Goal: Information Seeking & Learning: Compare options

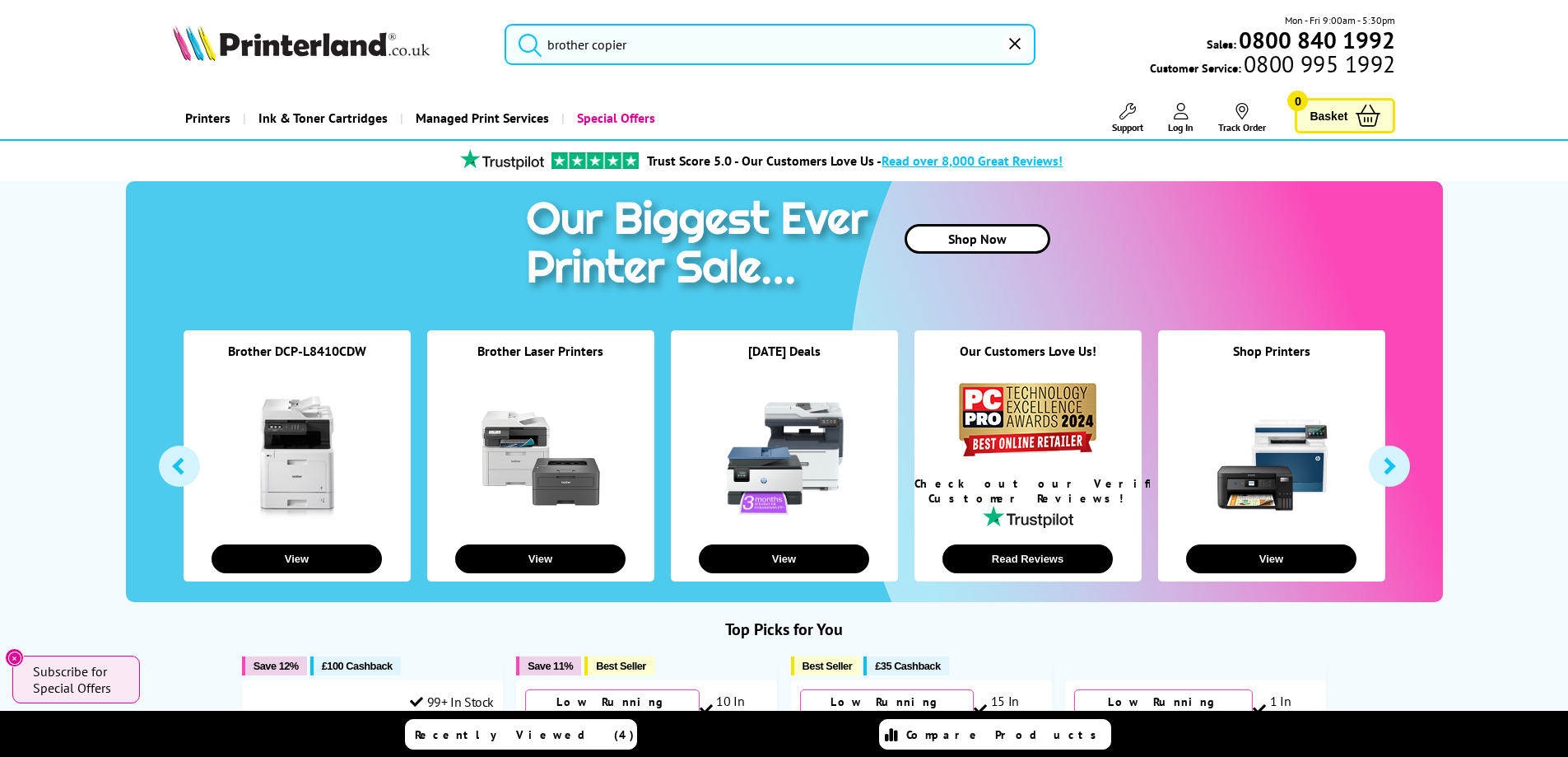
click at [200, 115] on link "Printers" at bounding box center [208, 118] width 70 height 42
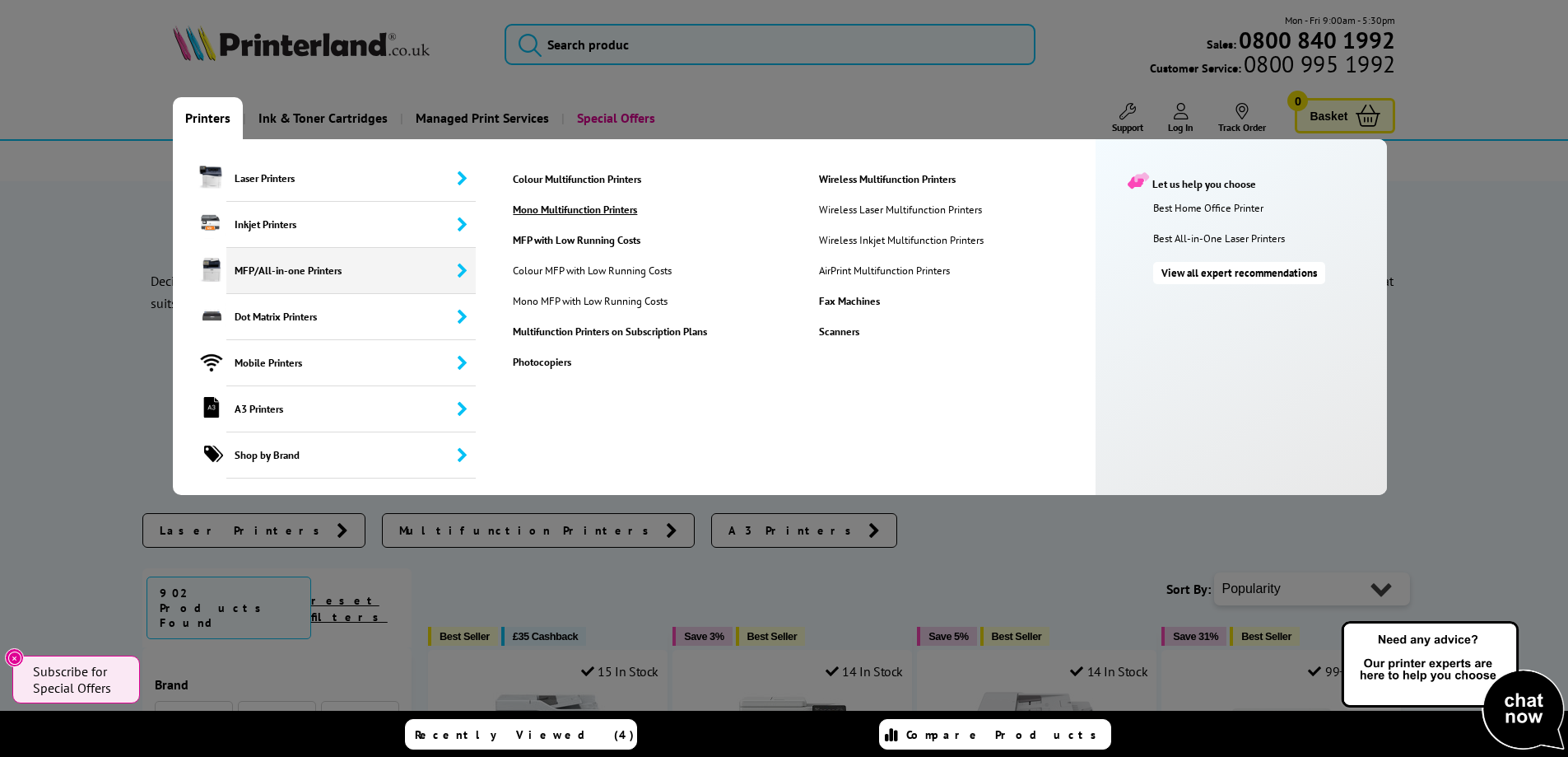
click at [574, 213] on link "Mono Multifunction Printers" at bounding box center [653, 209] width 304 height 14
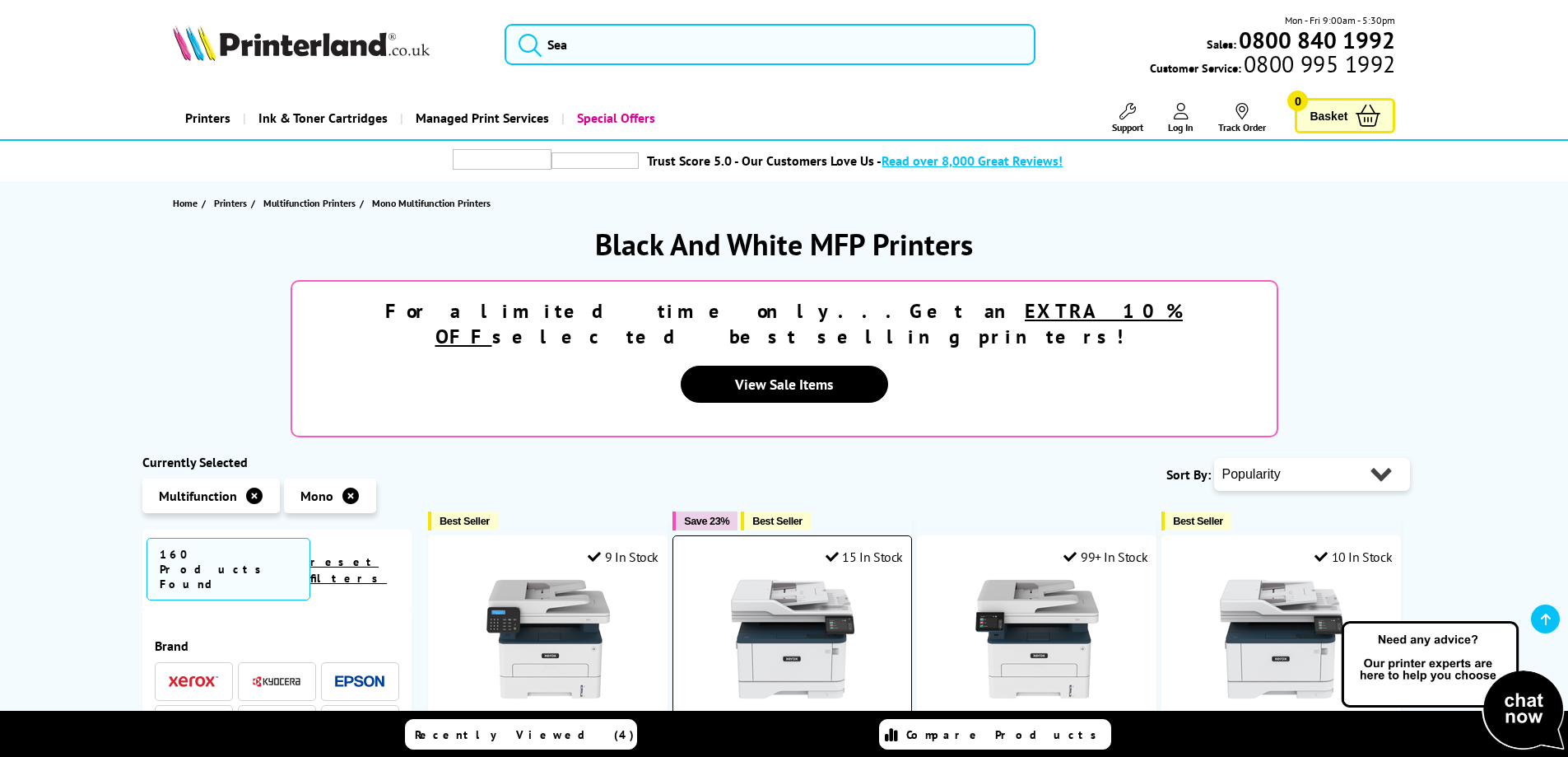
scroll to position [329, 0]
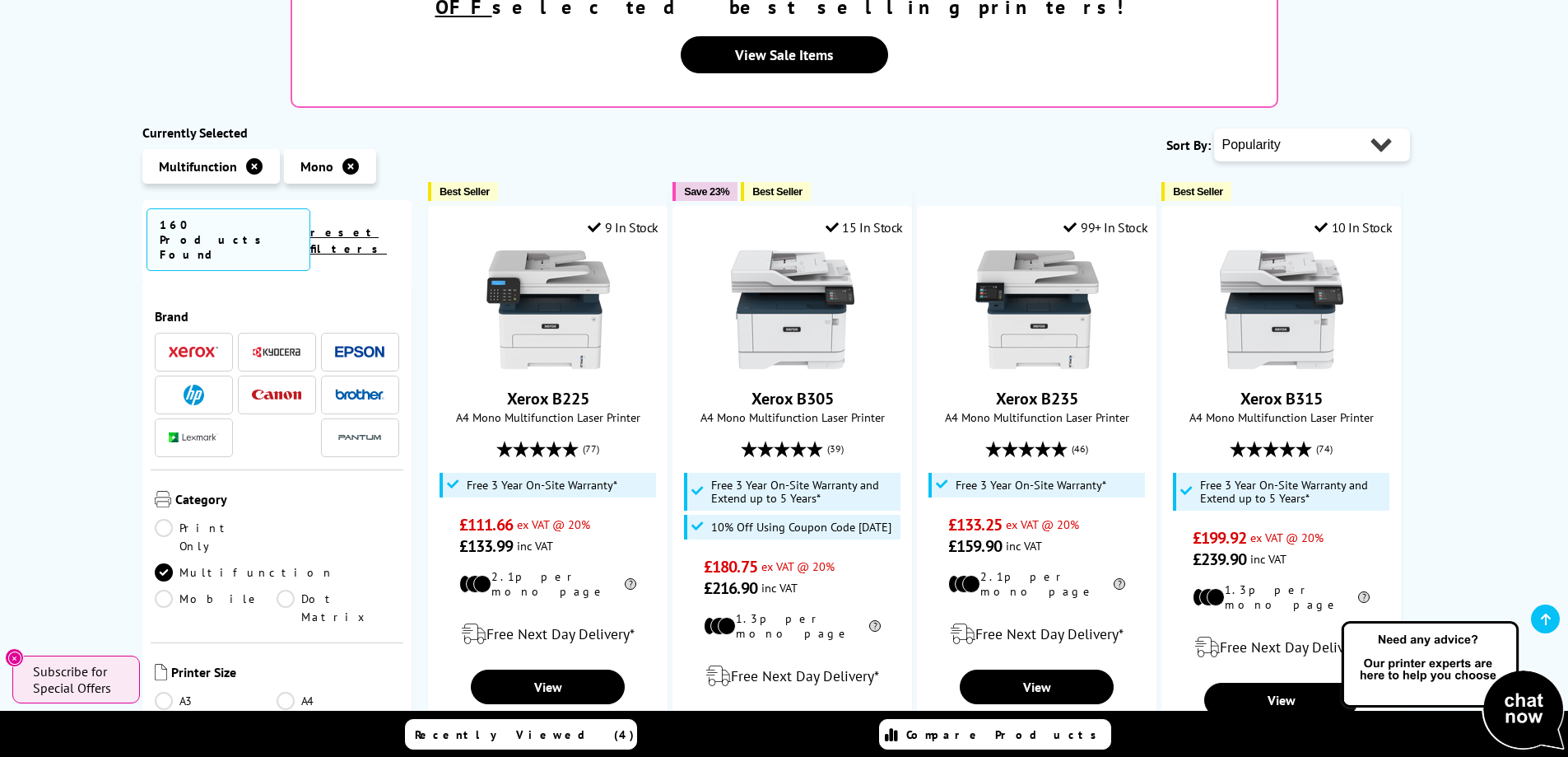
click at [1385, 128] on select "Popularity Rating Price - Low to High Price - High to Low Running Costs - Low t…" at bounding box center [1312, 144] width 196 height 33
select select "Price Ascending"
click at [1214, 128] on select "Popularity Rating Price - Low to High Price - High to Low Running Costs - Low t…" at bounding box center [1312, 144] width 196 height 33
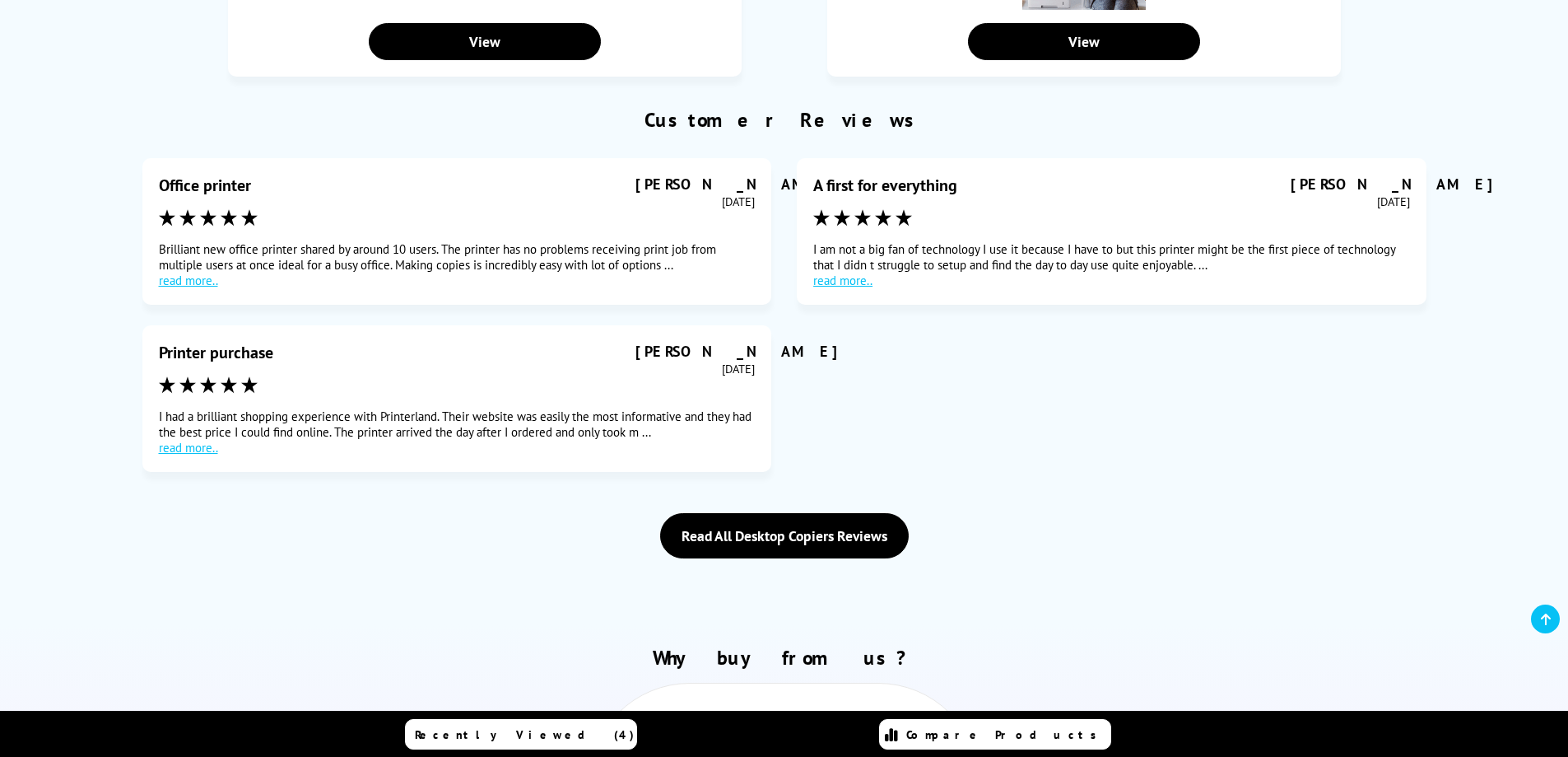
scroll to position [82, 0]
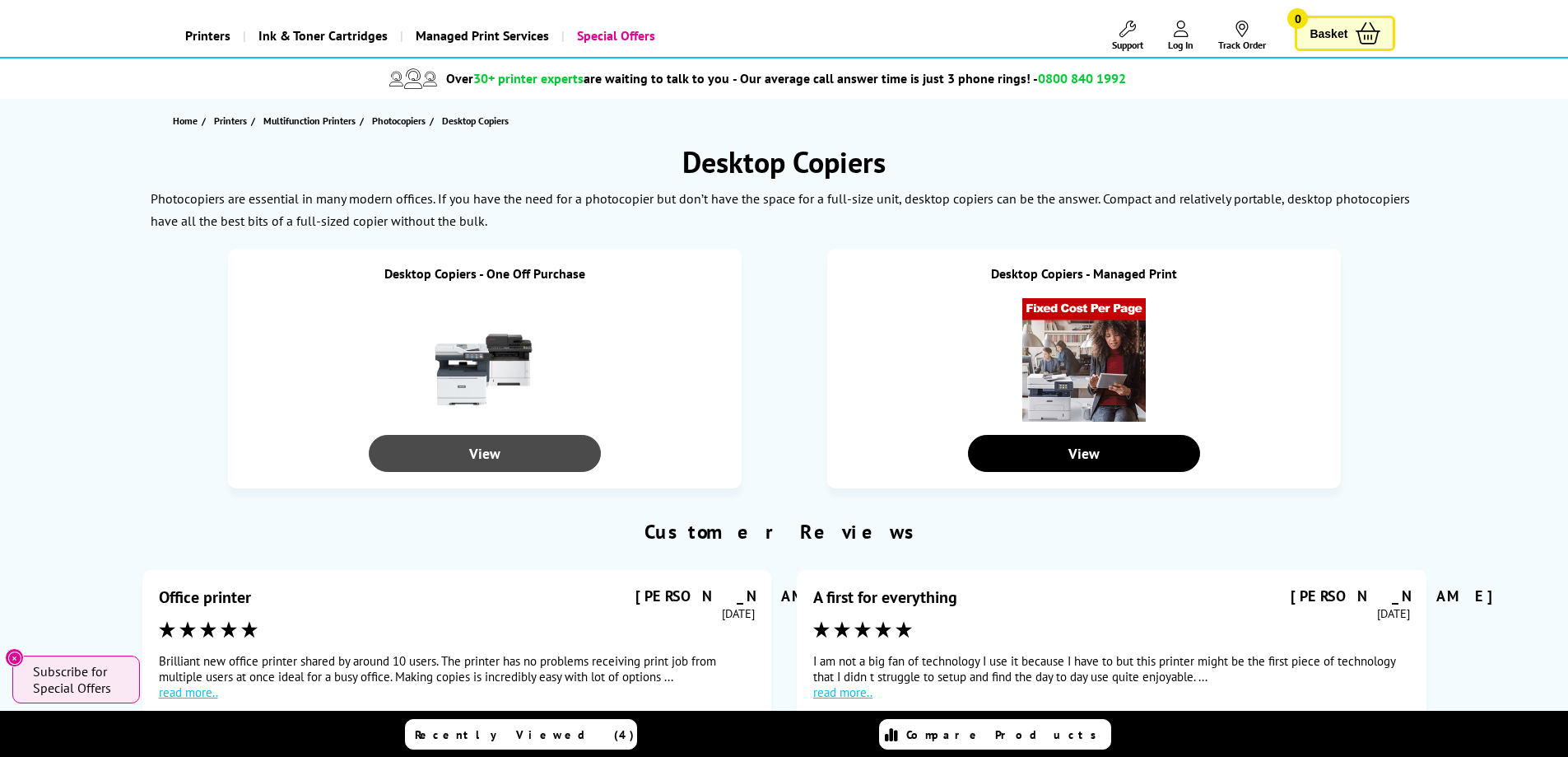
click at [502, 470] on div "View" at bounding box center [485, 452] width 232 height 37
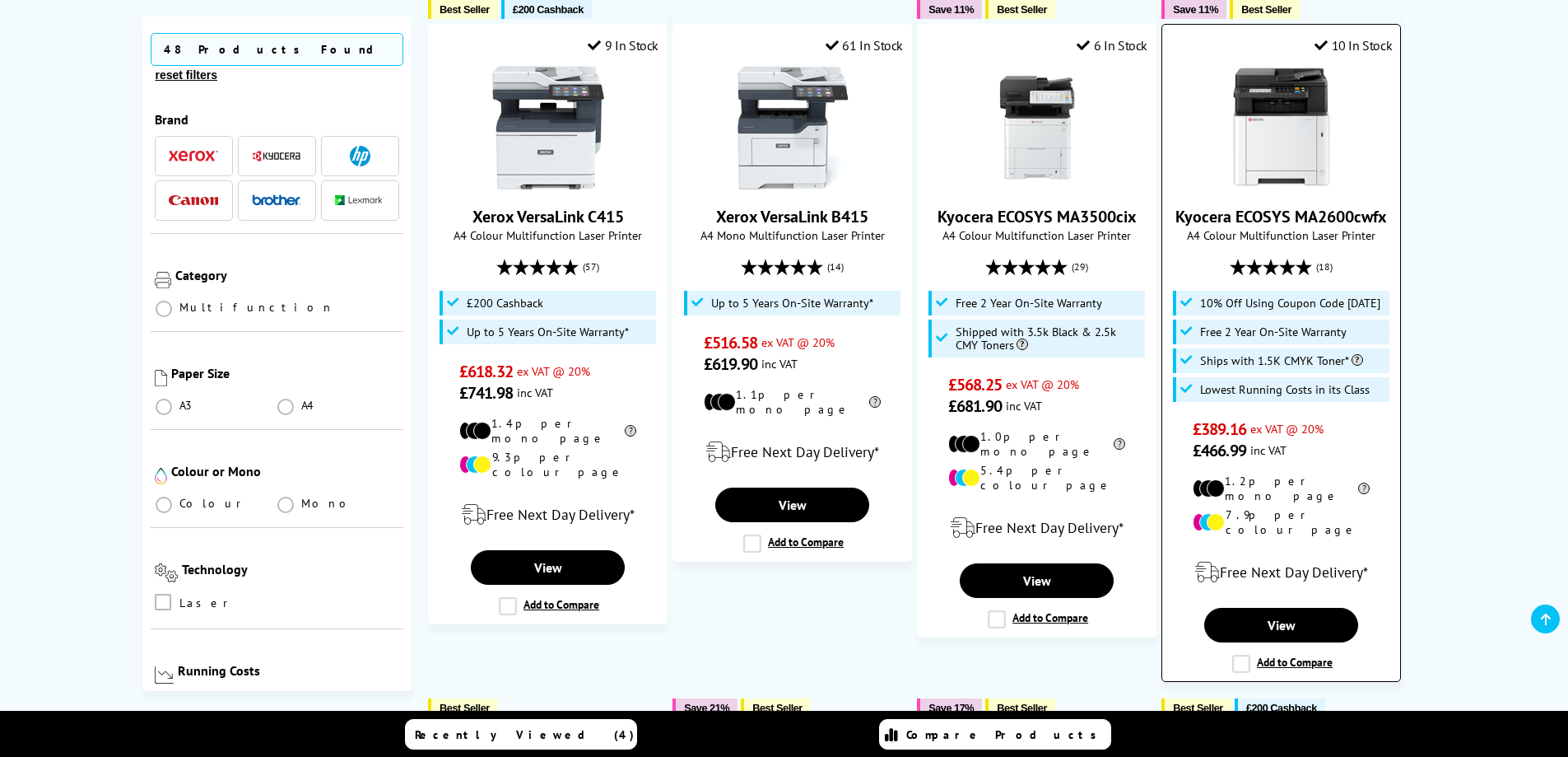
scroll to position [165, 0]
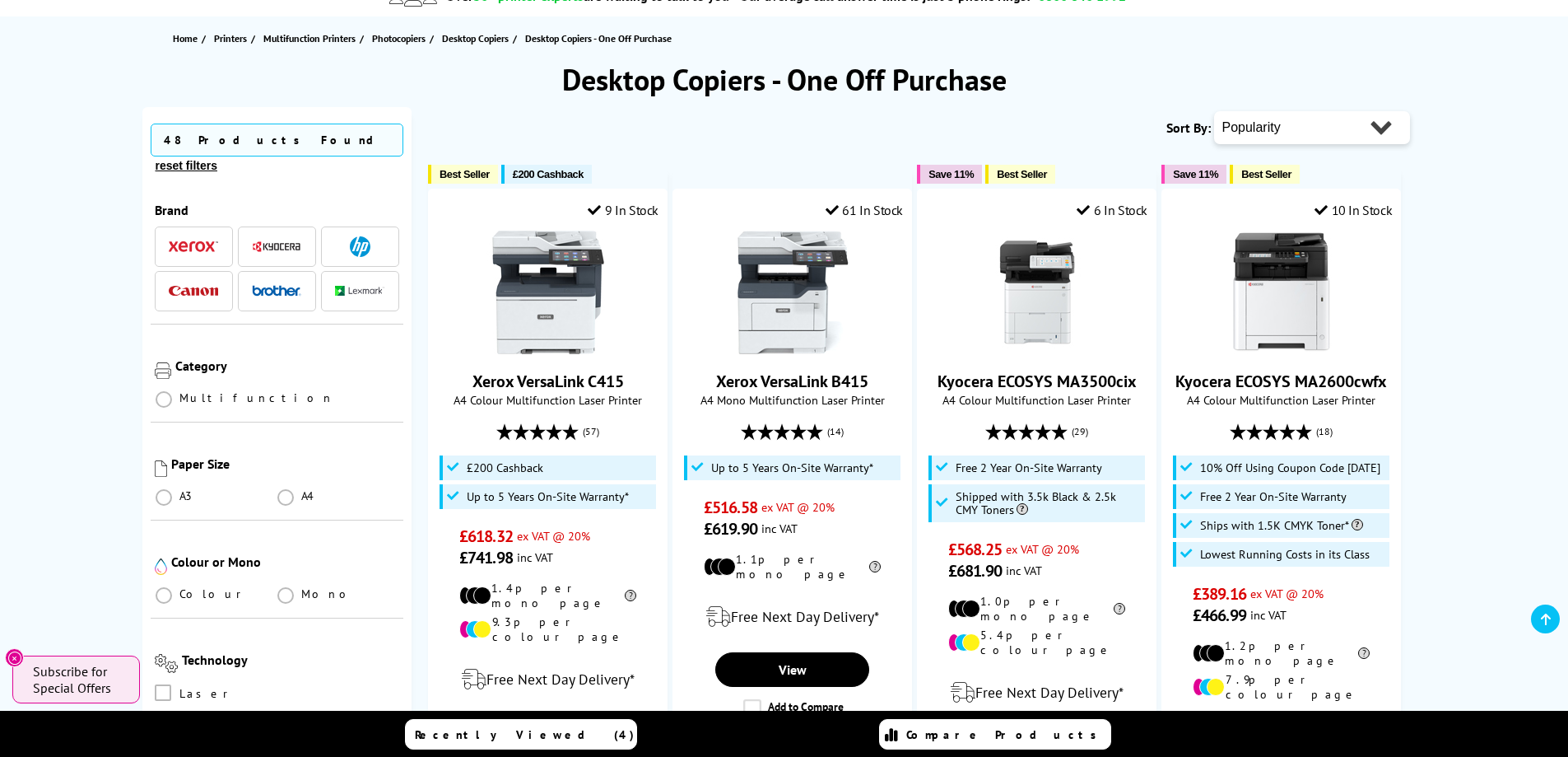
click at [1344, 111] on select "Popularity Rating Price - Low to High Price - High to Low Running Costs - Low t…" at bounding box center [1312, 127] width 196 height 33
select select "Price Ascending"
click at [1214, 111] on select "Popularity Rating Price - Low to High Price - High to Low Running Costs - Low t…" at bounding box center [1312, 127] width 196 height 33
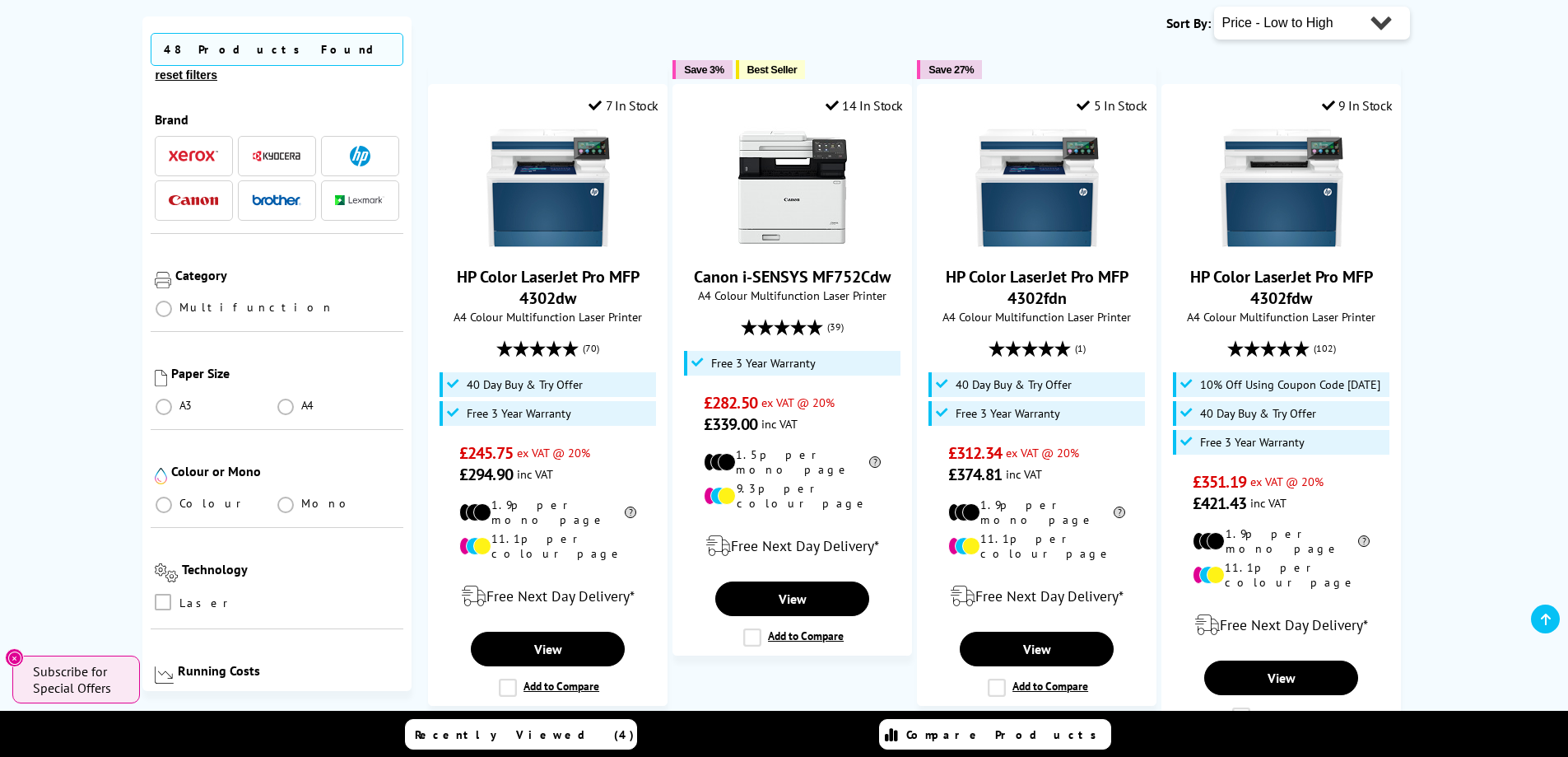
scroll to position [273, 0]
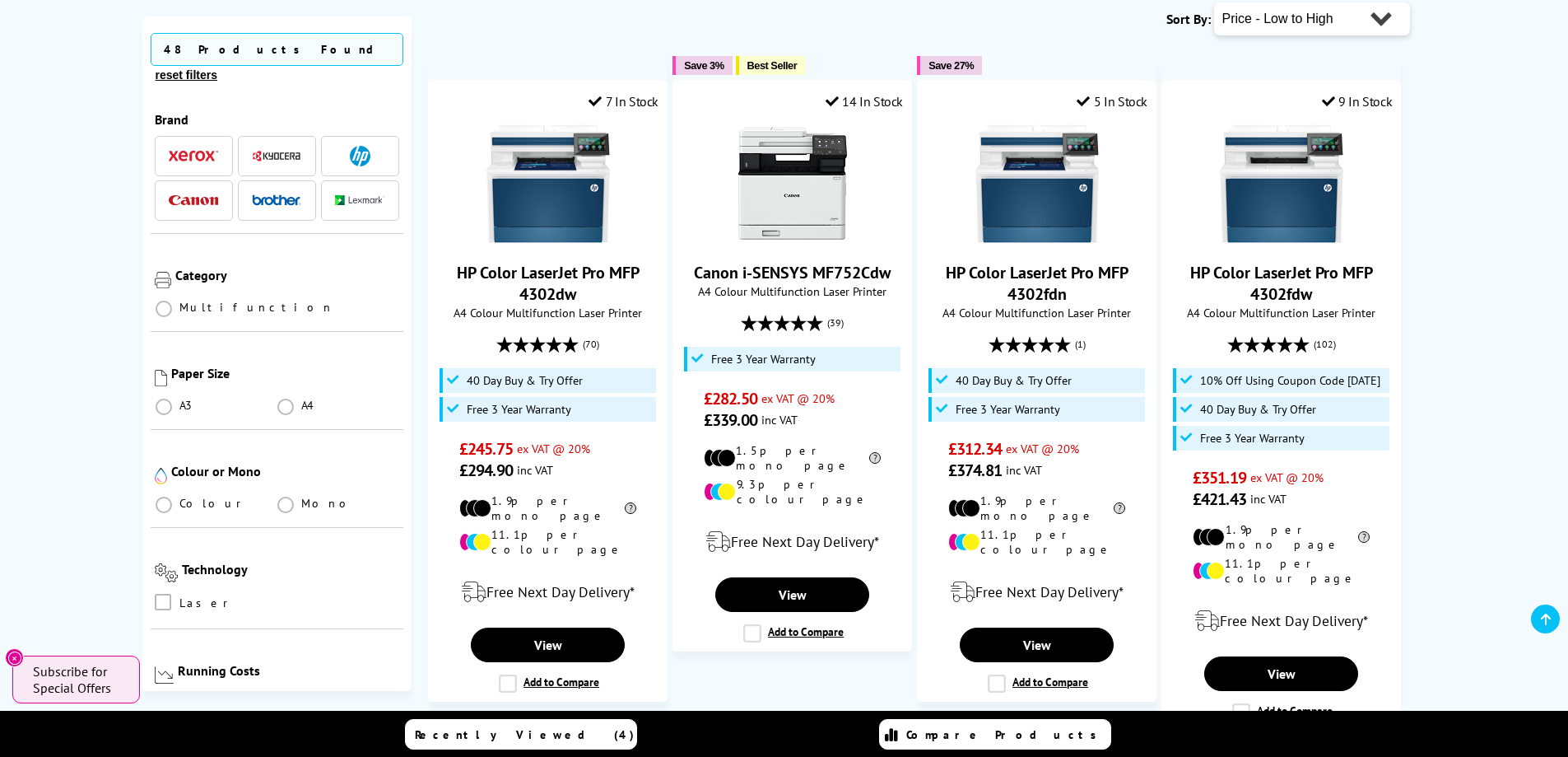
drag, startPoint x: 1558, startPoint y: 172, endPoint x: 1579, endPoint y: 224, distance: 56.1
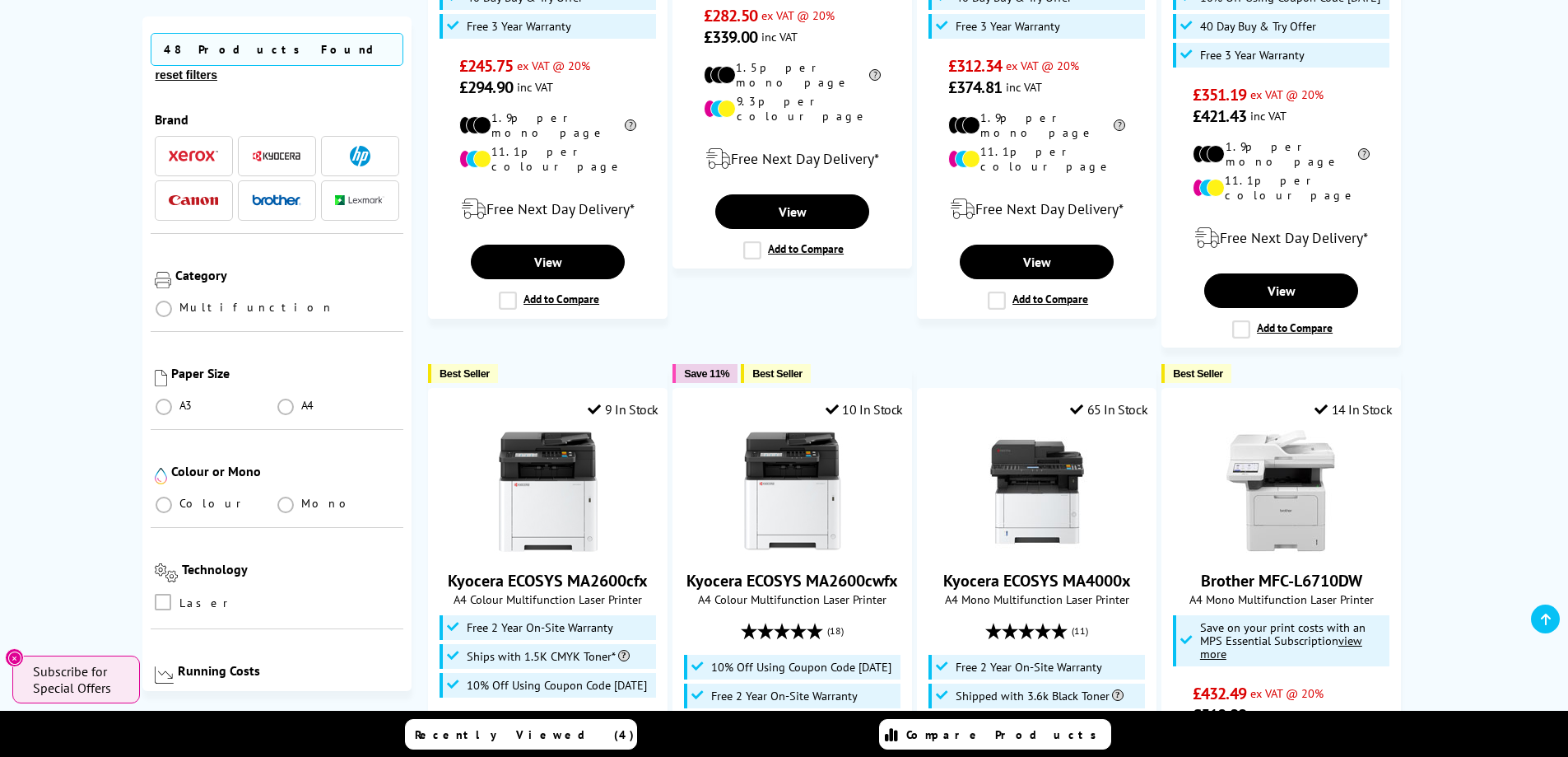
scroll to position [0, 0]
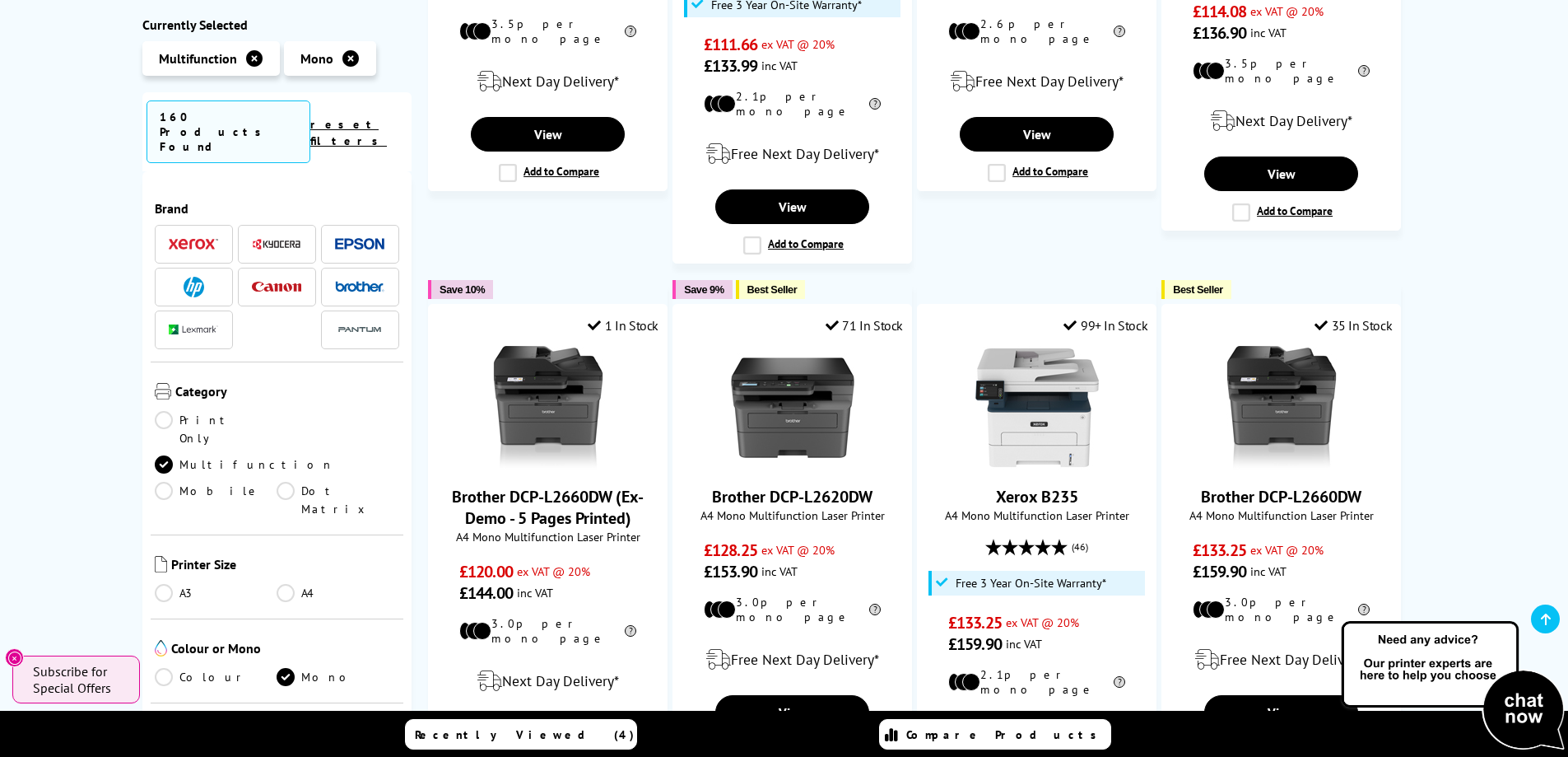
scroll to position [1419, 0]
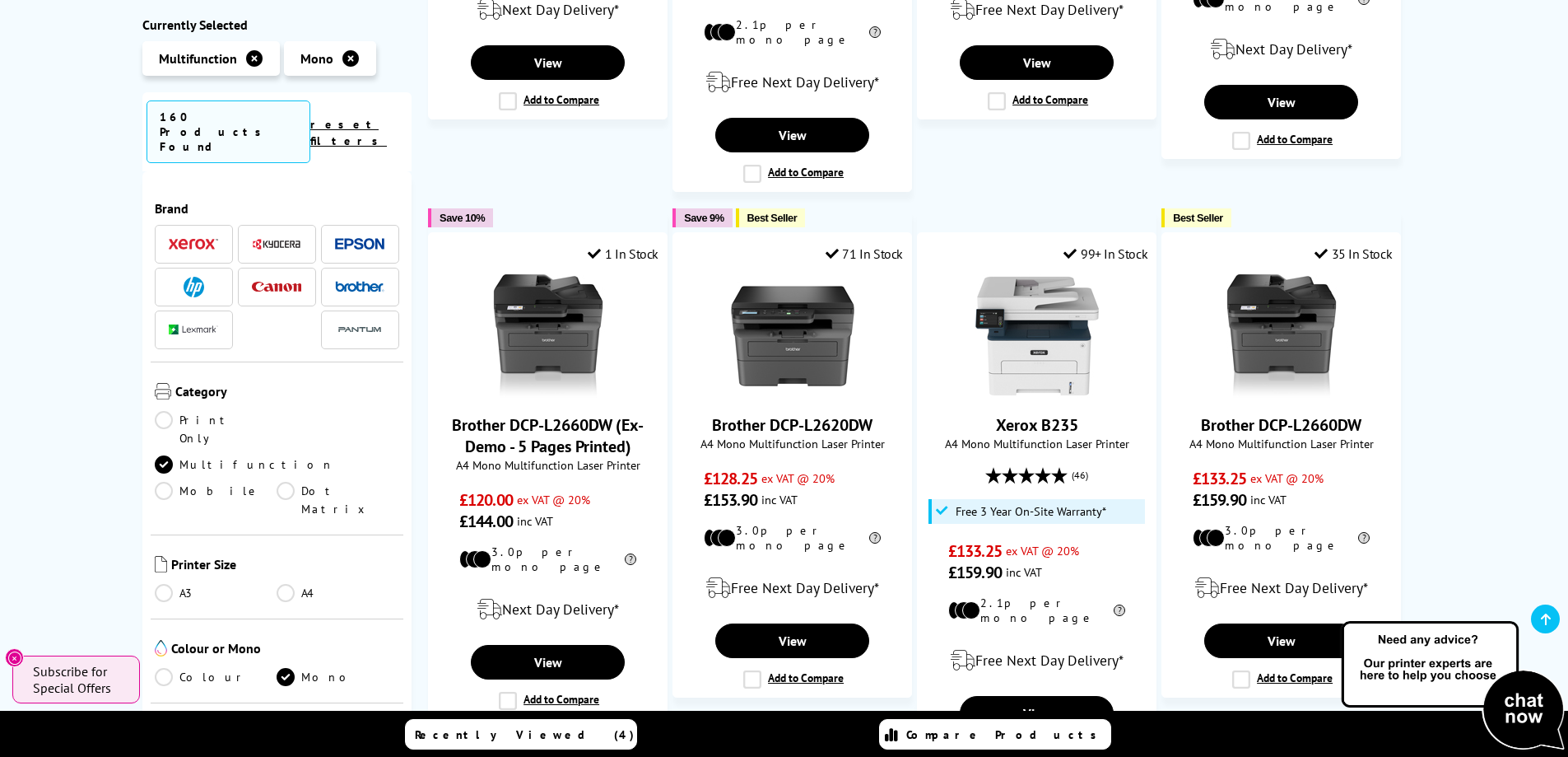
drag, startPoint x: 827, startPoint y: 357, endPoint x: 520, endPoint y: 671, distance: 439.1
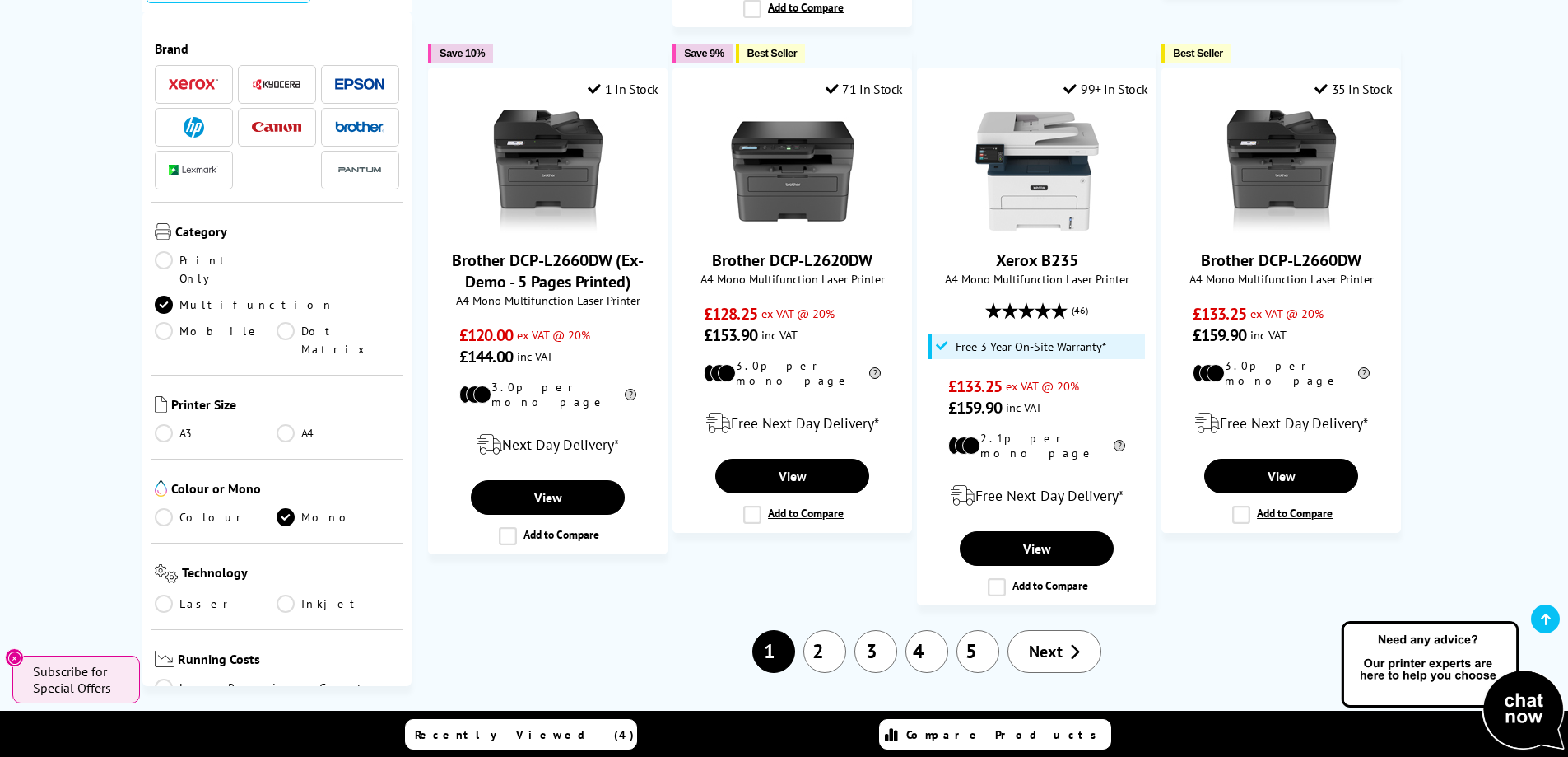
click at [820, 630] on link "2" at bounding box center [825, 651] width 43 height 43
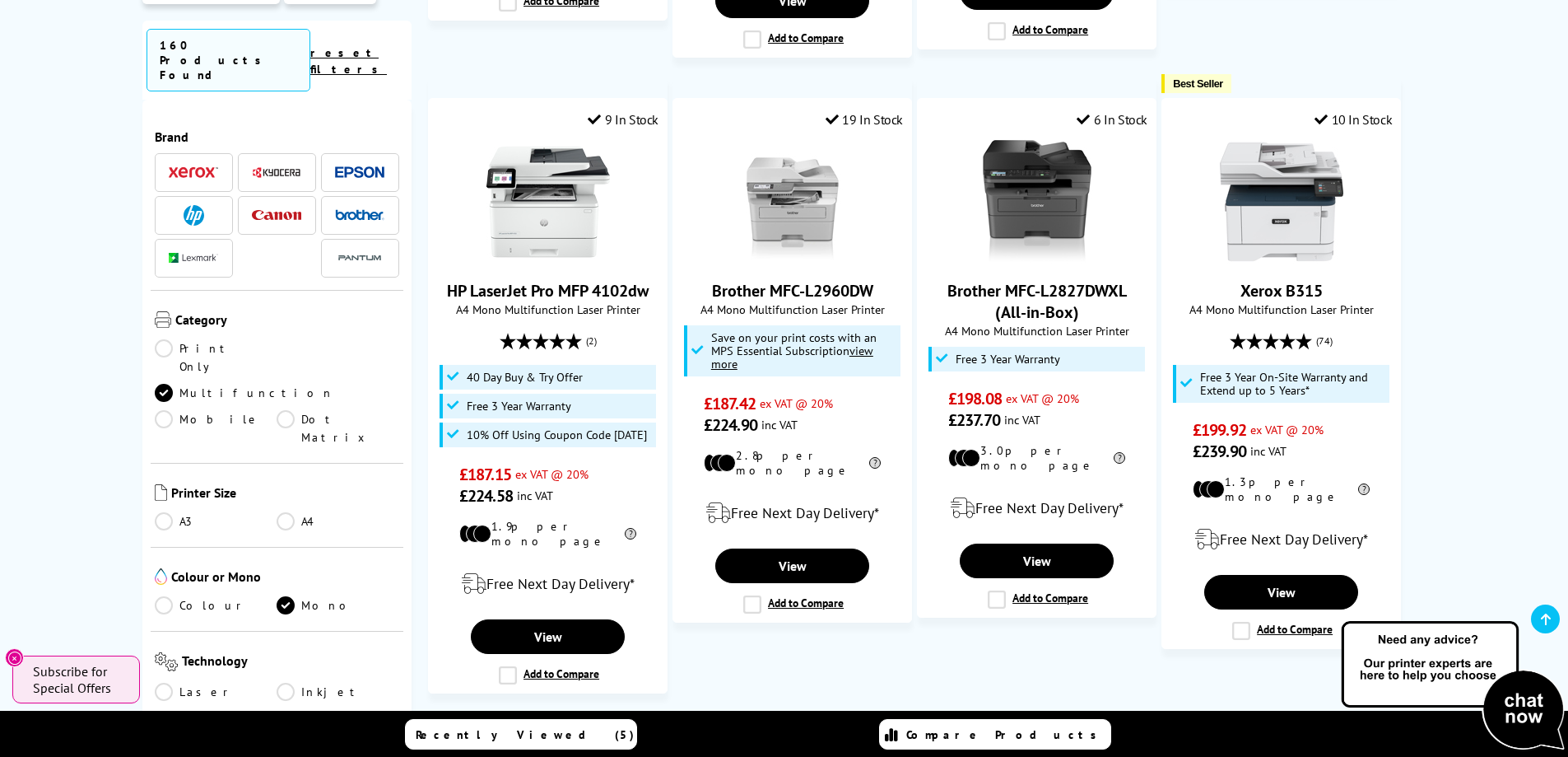
scroll to position [1667, 0]
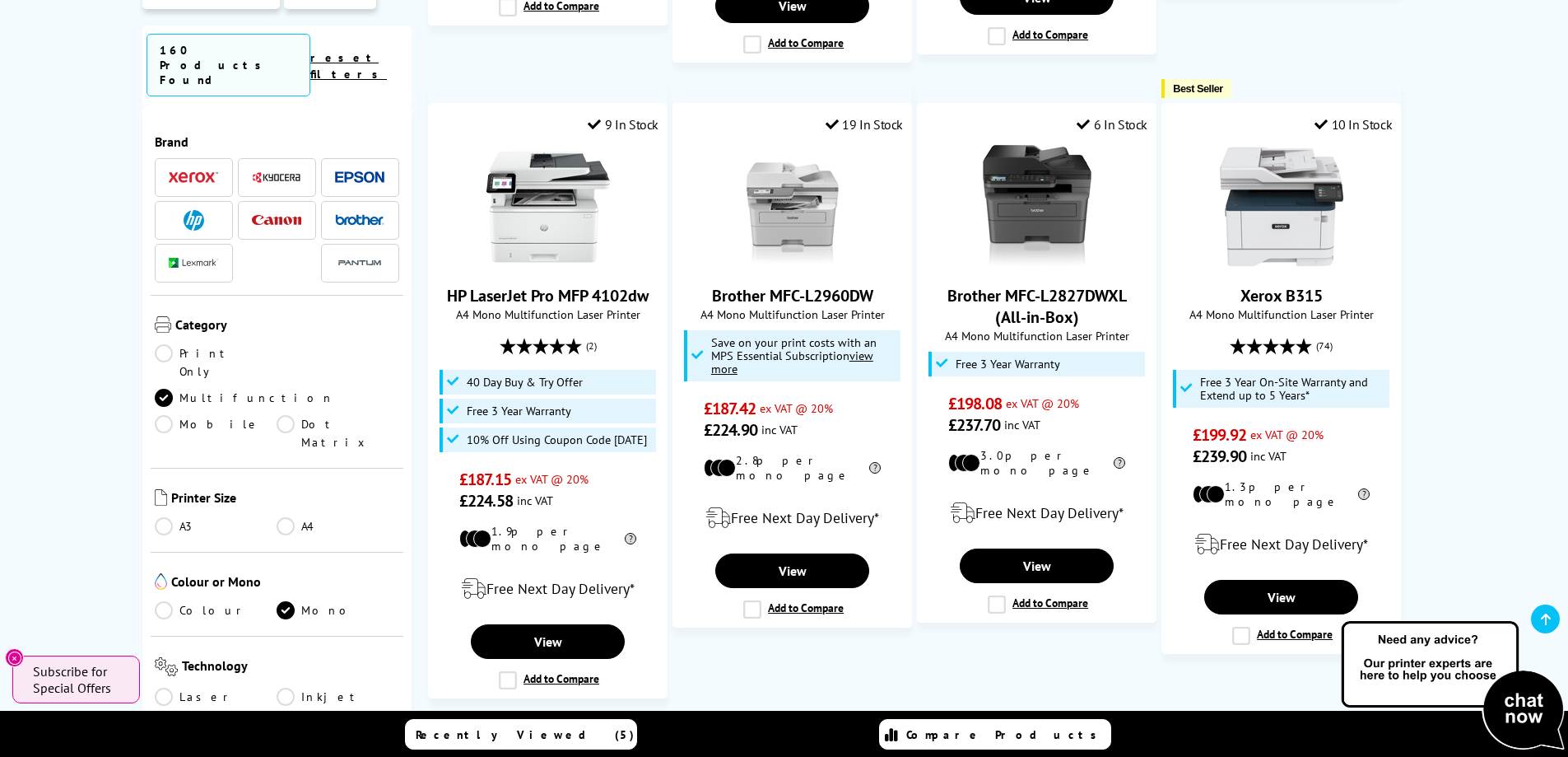
click at [936, 723] on link "3" at bounding box center [925, 744] width 43 height 43
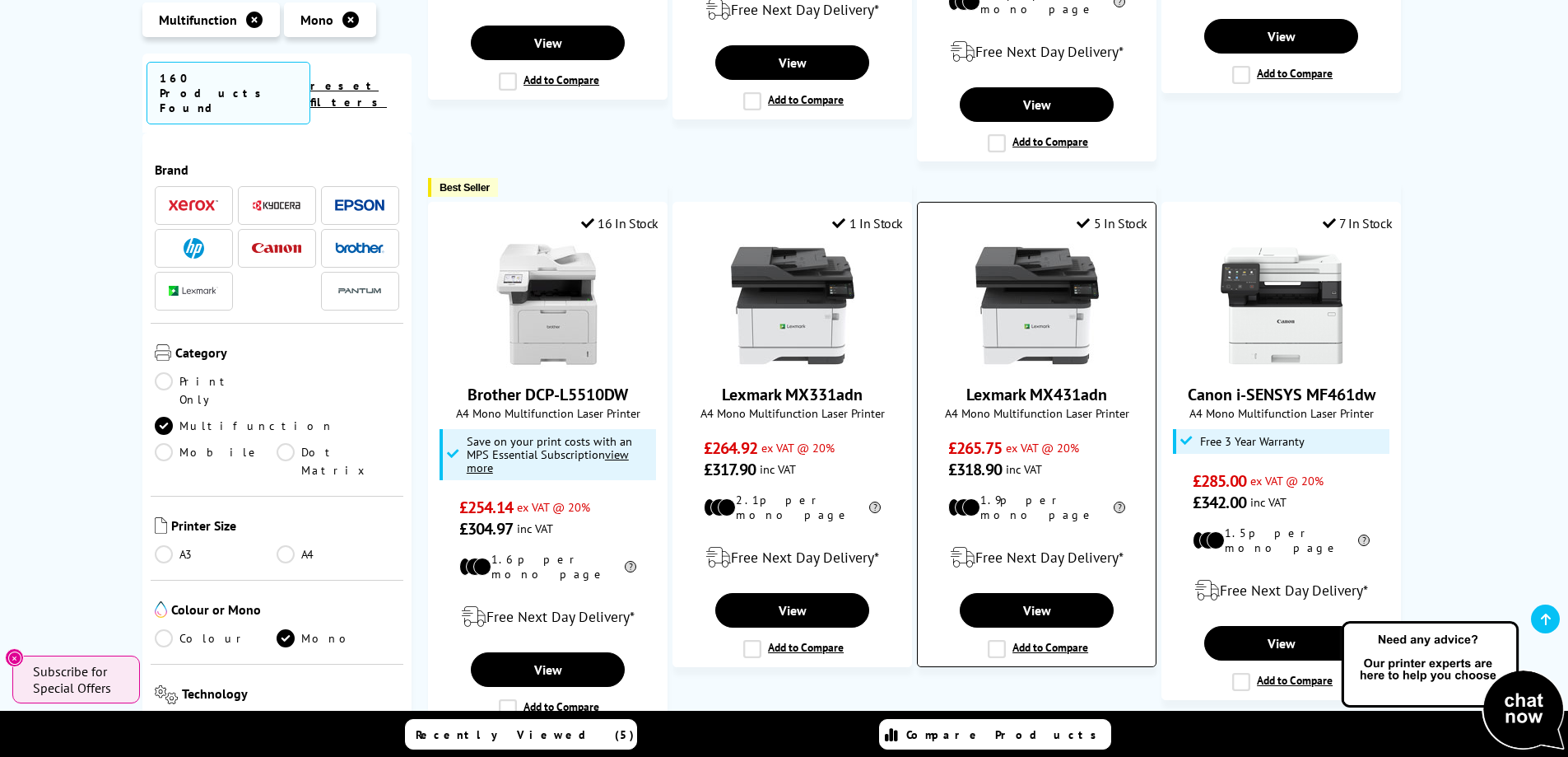
scroll to position [1740, 0]
